Goal: Task Accomplishment & Management: Complete application form

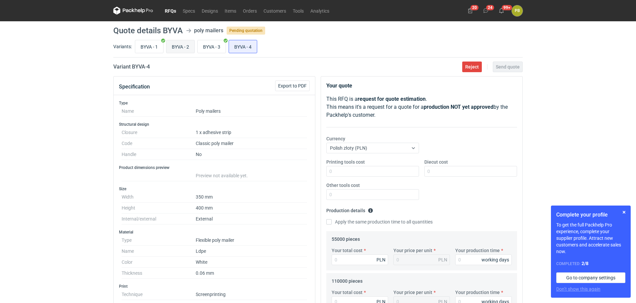
click at [178, 43] on input "BYVA - 2" at bounding box center [180, 46] width 28 height 13
radio input "true"
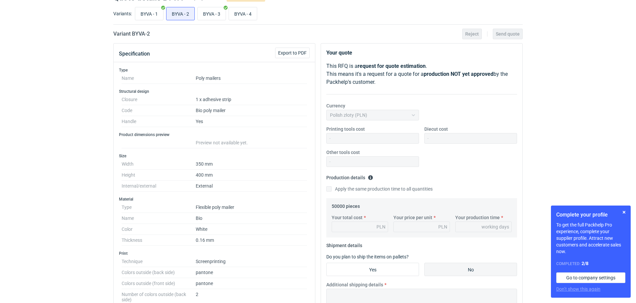
scroll to position [25, 0]
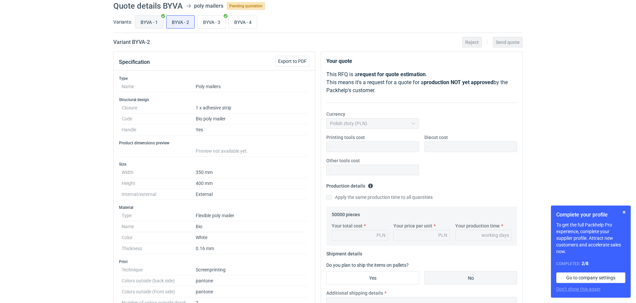
click at [149, 19] on input "BYVA - 1" at bounding box center [149, 22] width 28 height 13
radio input "true"
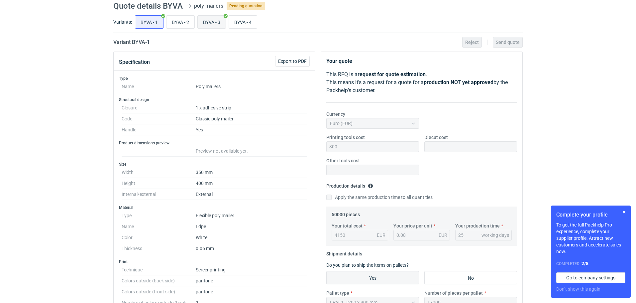
click at [215, 20] on input "BYVA - 3" at bounding box center [212, 22] width 28 height 13
radio input "true"
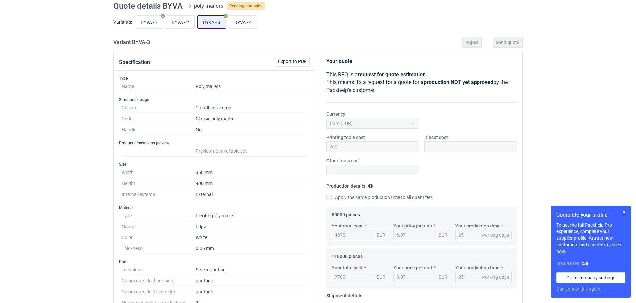
scroll to position [12, 0]
click at [182, 21] on input "BYVA - 2" at bounding box center [180, 22] width 28 height 13
radio input "true"
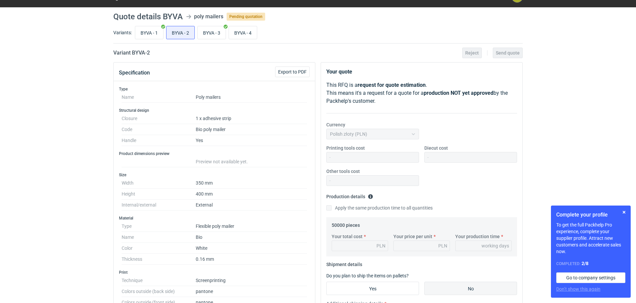
scroll to position [18, 0]
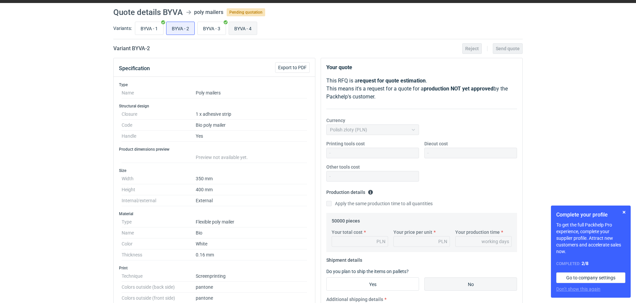
click at [245, 27] on input "BYVA - 4" at bounding box center [243, 28] width 28 height 13
radio input "true"
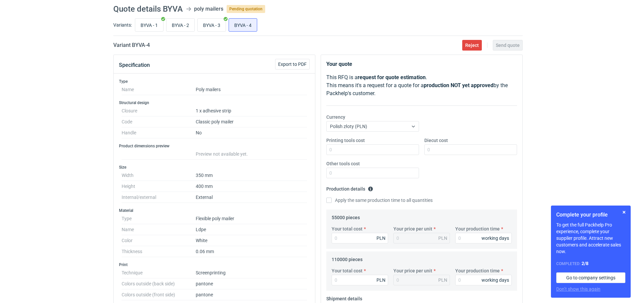
scroll to position [15, 0]
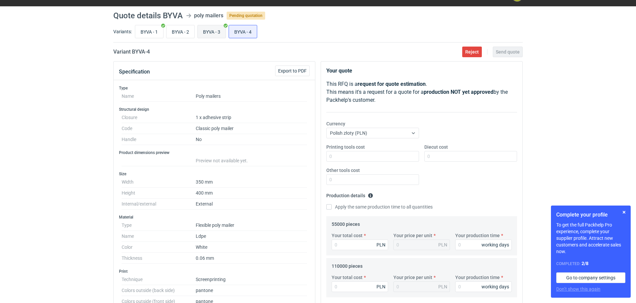
click at [208, 31] on input "BYVA - 3" at bounding box center [212, 31] width 28 height 13
radio input "true"
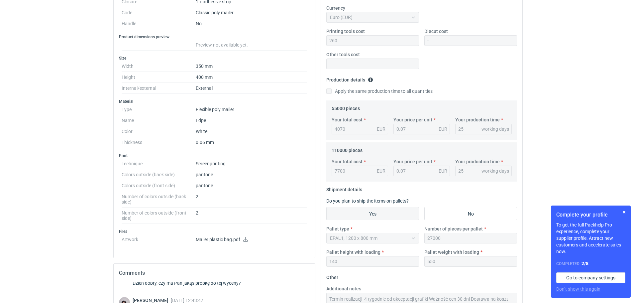
scroll to position [129, 0]
drag, startPoint x: 636, startPoint y: 102, endPoint x: 626, endPoint y: 135, distance: 34.7
click at [626, 135] on div "RFQs Specs Designs Items Orders Customers Tools Analytics 20 24 99+ PB [PERSON_…" at bounding box center [318, 22] width 636 height 303
click at [600, 111] on div "RFQs Specs Designs Items Orders Customers Tools Analytics 20 24 99+ PB [PERSON_…" at bounding box center [318, 22] width 636 height 303
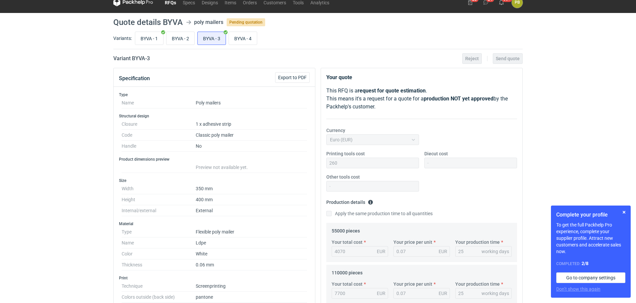
scroll to position [0, 0]
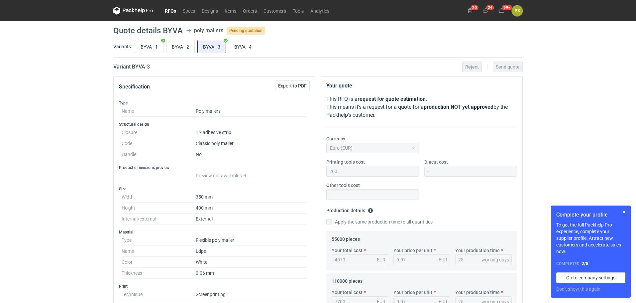
click at [215, 47] on input "BYVA - 3" at bounding box center [212, 46] width 28 height 13
click at [413, 148] on div "Euro (EUR)" at bounding box center [372, 148] width 93 height 11
click at [243, 43] on input "BYVA - 4" at bounding box center [243, 46] width 28 height 13
radio input "true"
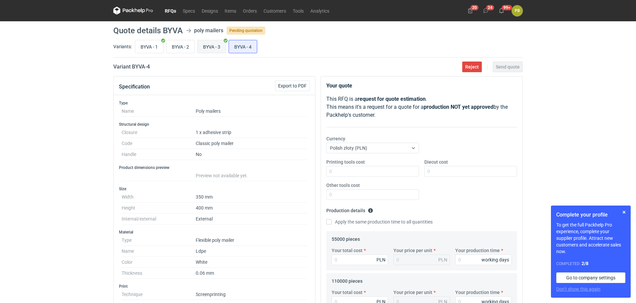
click at [215, 45] on input "BYVA - 3" at bounding box center [212, 46] width 28 height 13
radio input "true"
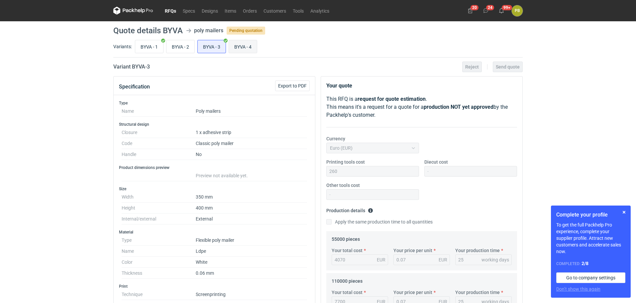
click at [240, 44] on input "BYVA - 4" at bounding box center [243, 46] width 28 height 13
radio input "true"
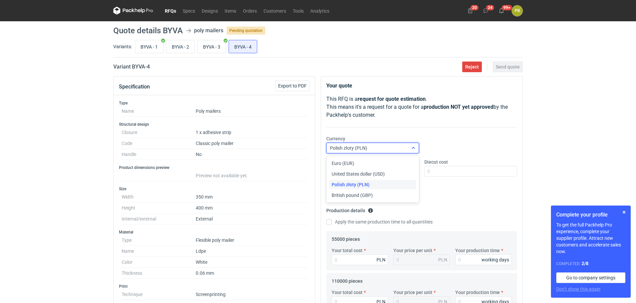
click at [413, 148] on icon at bounding box center [413, 147] width 5 height 5
click at [391, 160] on div "Euro (EUR)" at bounding box center [373, 163] width 82 height 7
click at [349, 172] on input "Printing tools cost" at bounding box center [372, 171] width 93 height 11
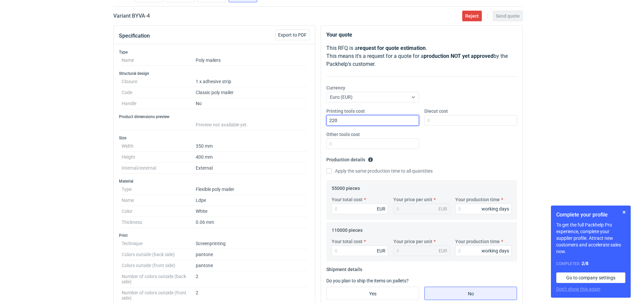
scroll to position [52, 0]
type input "220"
click at [342, 206] on input "Your total cost" at bounding box center [360, 207] width 56 height 11
type input "3025"
type input "0.06"
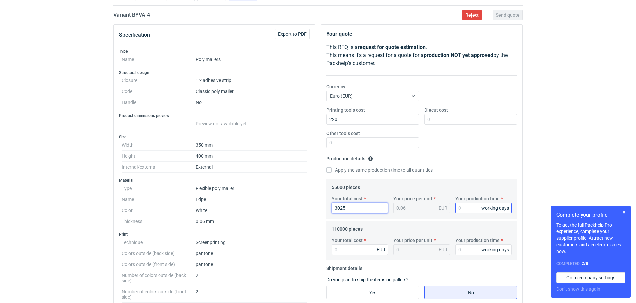
type input "3025"
click at [462, 211] on input "Your production time" at bounding box center [483, 207] width 56 height 11
type input "25"
click at [342, 251] on input "Your total cost" at bounding box center [360, 249] width 56 height 11
type input "5720"
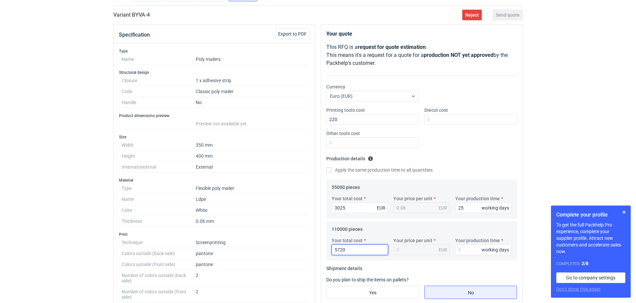
type input "0.05"
type input "5720"
click at [462, 250] on input "Your production time" at bounding box center [483, 249] width 56 height 11
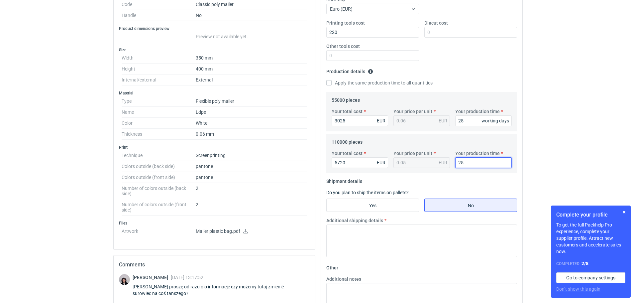
scroll to position [146, 0]
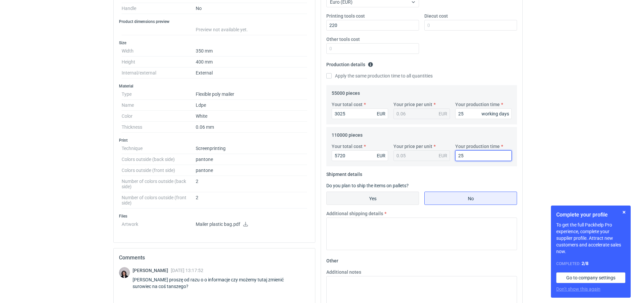
type input "25"
click at [383, 196] on input "Yes" at bounding box center [373, 198] width 92 height 13
radio input "true"
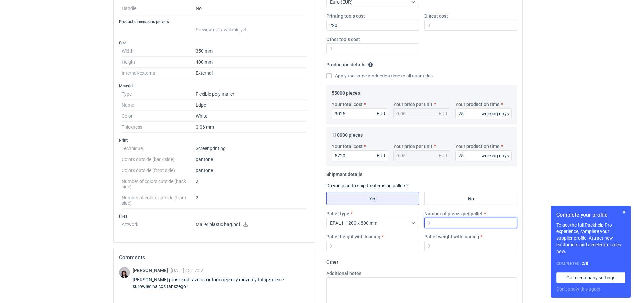
click at [442, 223] on input "Number of pieces per pallet" at bounding box center [470, 222] width 93 height 11
type input "25000"
click at [444, 246] on input "Pallet weight with loading" at bounding box center [470, 246] width 93 height 11
type input "450"
click at [340, 244] on input "Pallet height with loading" at bounding box center [372, 246] width 93 height 11
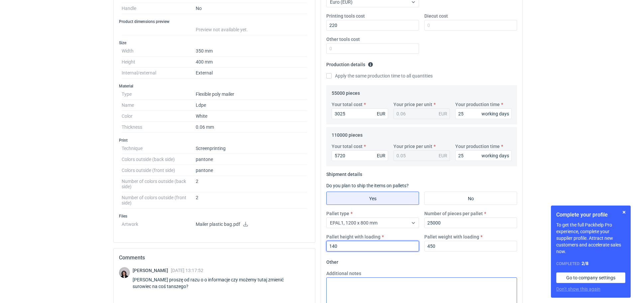
type input "140"
click at [331, 283] on textarea "Additional notes" at bounding box center [421, 293] width 191 height 33
paste textarea "Termin realizacji 4 tygodnie od akceptacji grafiki Ważność cen 30 dni Dostawa n…"
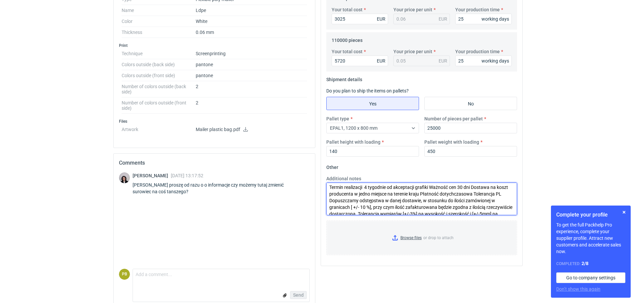
scroll to position [248, 0]
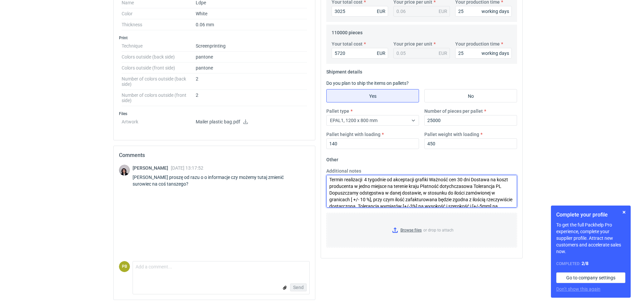
type textarea "Termin realizacji 4 tygodnie od akceptacji grafiki Ważność cen 30 dni Dostawa n…"
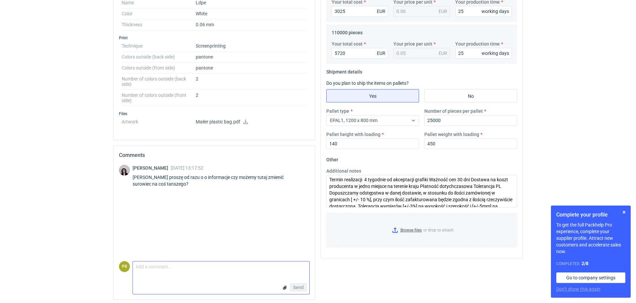
click at [139, 266] on textarea "Comment message" at bounding box center [221, 268] width 176 height 14
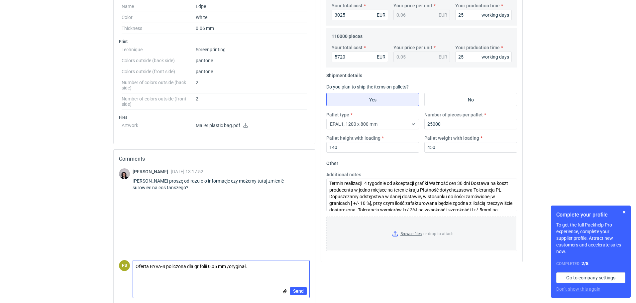
scroll to position [0, 0]
click at [208, 267] on textarea "Oferta BYVA-4 policzona dla gr.folii 0,05 mm /oryginał." at bounding box center [221, 269] width 176 height 19
click at [199, 266] on textarea "Oferta BYVA-4 policzona dla gr.folii białej 0,05 mm /oryginał." at bounding box center [221, 269] width 176 height 19
click at [216, 266] on textarea "Oferta BYVA-4 policzona dla folii białej 0,05 mm /oryginał." at bounding box center [221, 269] width 176 height 19
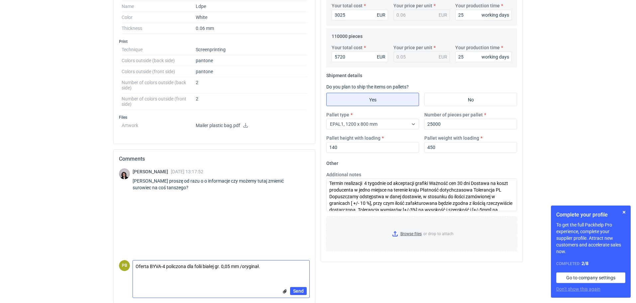
click at [267, 266] on textarea "Oferta BYVA-4 policzona dla folii białej gr. 0,05 mm /oryginał." at bounding box center [221, 269] width 176 height 19
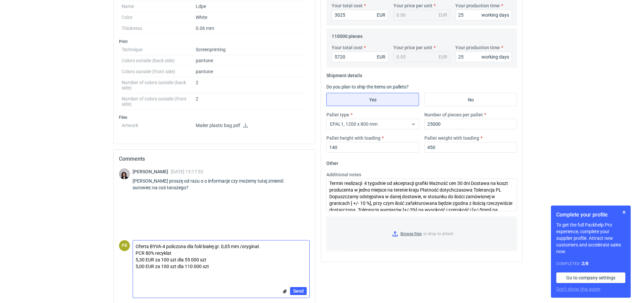
click at [171, 252] on textarea "Oferta BYVA-4 policzona dla folii białej gr. 0,05 mm /oryginał. PCR 80% recykla…" at bounding box center [221, 259] width 176 height 39
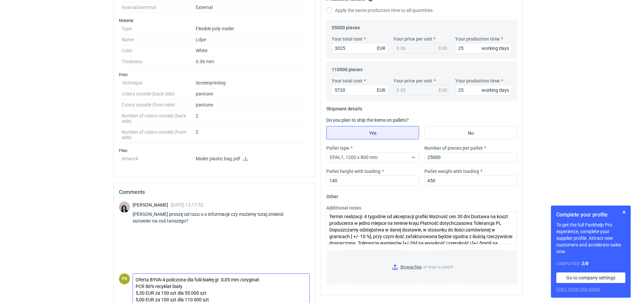
scroll to position [251, 0]
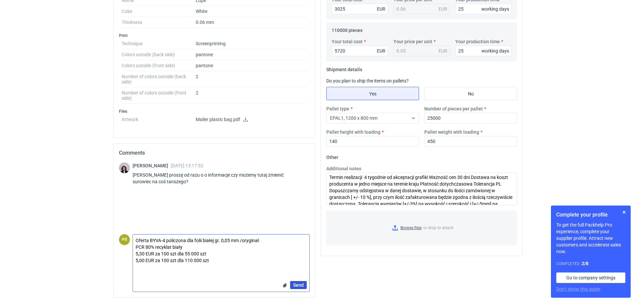
type textarea "Oferta BYVA-4 policzona dla folii białej gr. 0,05 mm /oryginał. PCR 80% recykla…"
click at [294, 284] on span "Send" at bounding box center [298, 284] width 11 height 5
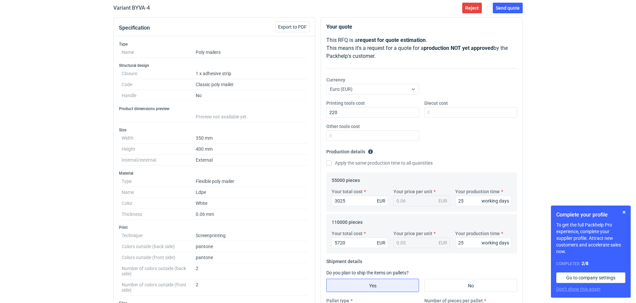
scroll to position [49, 0]
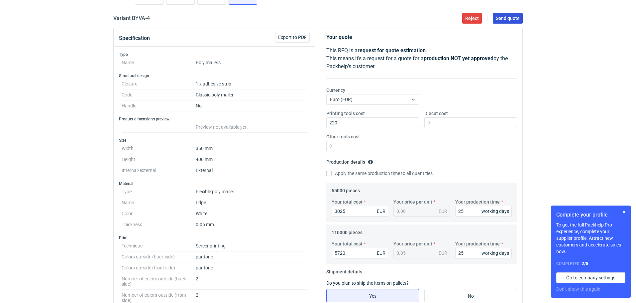
click at [502, 15] on button "Send quote" at bounding box center [508, 18] width 30 height 11
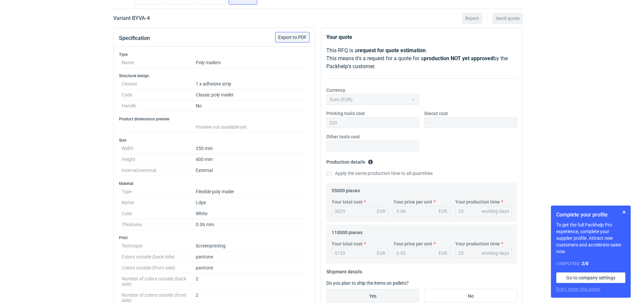
click at [299, 36] on span "Export to PDF" at bounding box center [292, 37] width 29 height 5
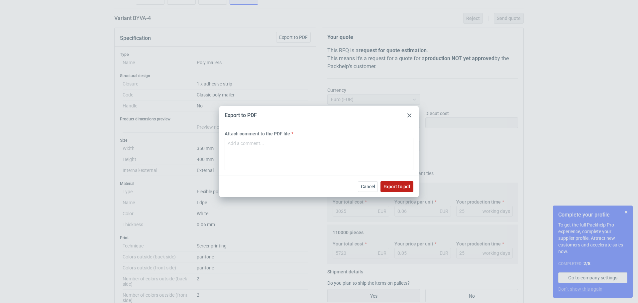
click at [389, 187] on span "Export to pdf" at bounding box center [396, 186] width 27 height 5
